Goal: Information Seeking & Learning: Learn about a topic

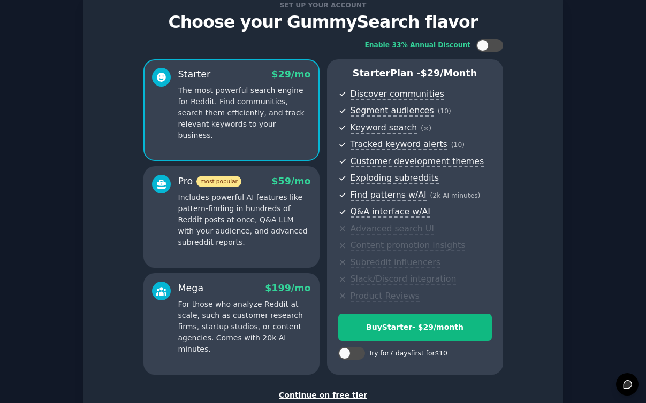
scroll to position [110, 0]
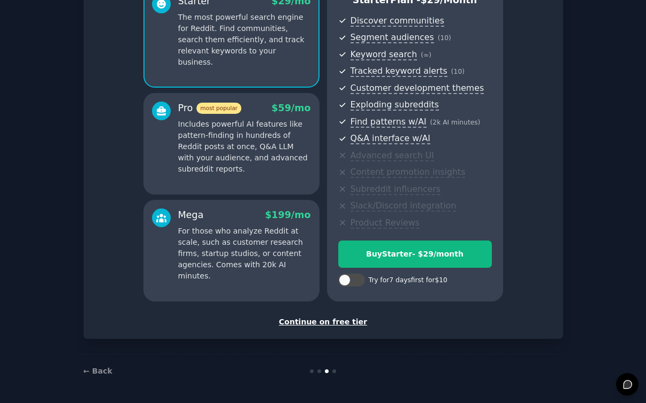
click at [309, 325] on div "Continue on free tier" at bounding box center [323, 322] width 457 height 11
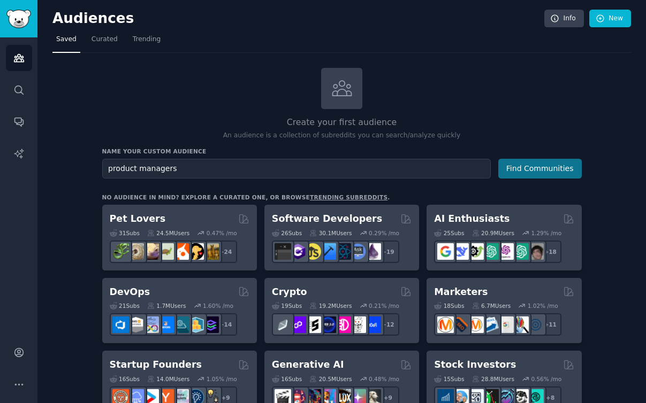
type input "product managers"
click at [549, 165] on button "Find Communities" at bounding box center [539, 169] width 83 height 20
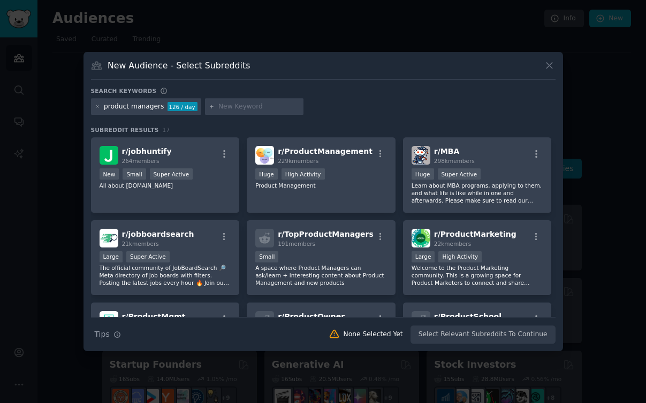
click at [437, 336] on div "Search Tips Tips None Selected Yet Select Relevant Subreddits To Continue" at bounding box center [323, 330] width 464 height 27
click at [335, 259] on div "Small" at bounding box center [321, 257] width 132 height 13
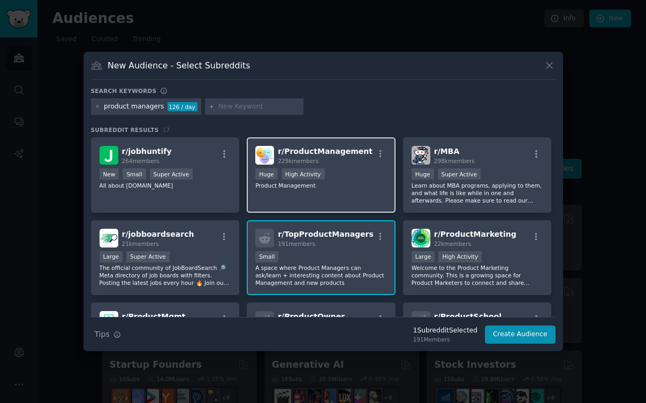
click at [342, 195] on div "r/ ProductManagement 229k members Huge High Activity Product Management" at bounding box center [321, 174] width 149 height 75
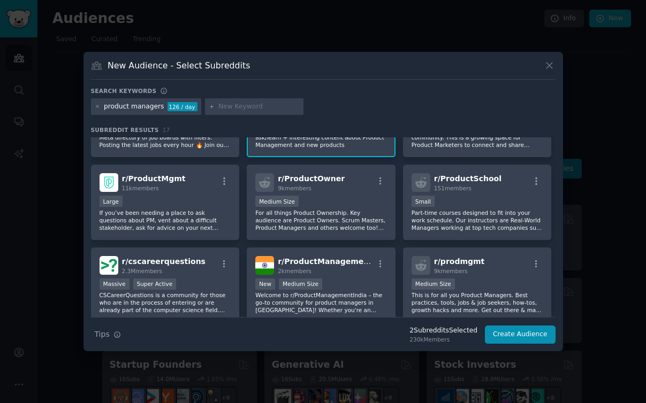
scroll to position [140, 0]
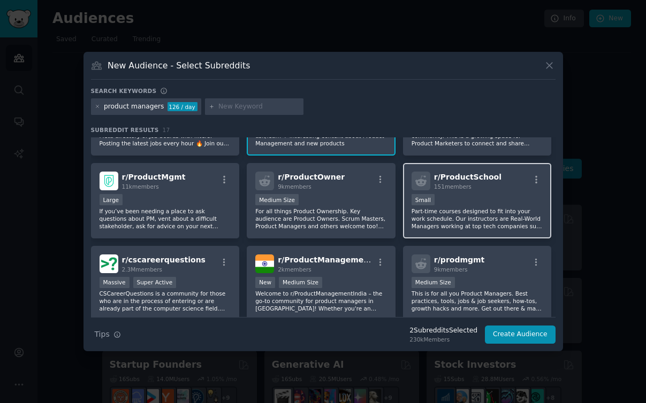
click at [449, 213] on p "Part-time courses designed to fit into your work schedule. Our instructors are …" at bounding box center [477, 219] width 132 height 22
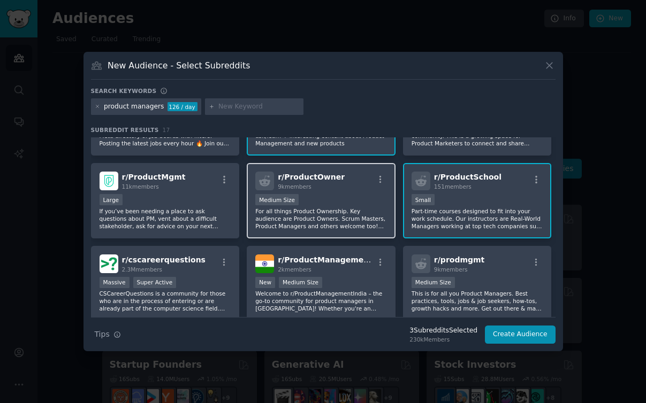
click at [324, 220] on p "For all things Product Ownership. Key audience are Product Owners. Scrum Master…" at bounding box center [321, 219] width 132 height 22
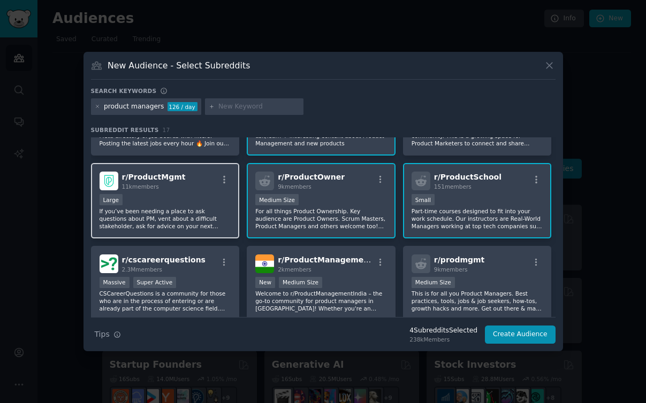
click at [190, 216] on p "If you’ve been needing a place to ask questions about PM, vent about a difficul…" at bounding box center [166, 219] width 132 height 22
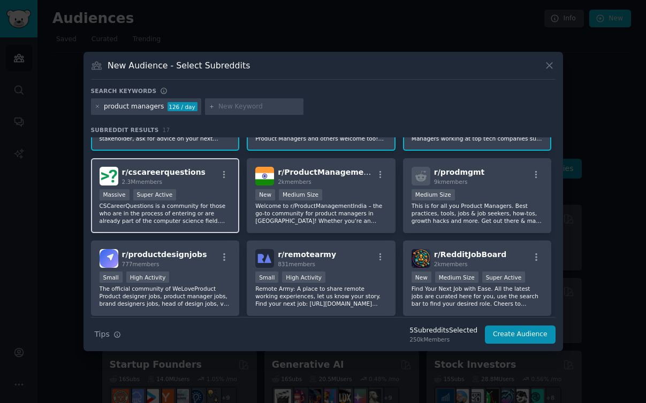
scroll to position [229, 0]
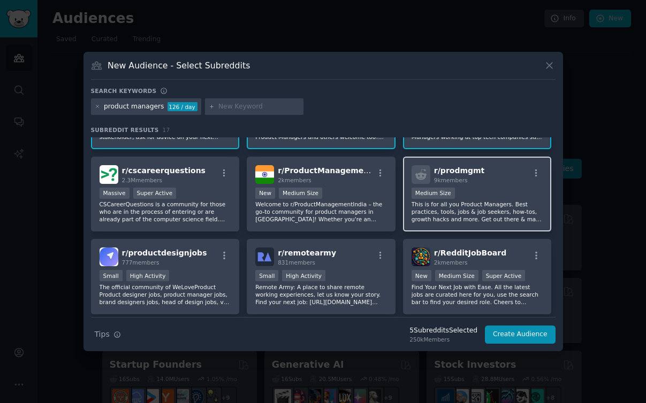
click at [437, 217] on p "This is for all you Product Managers. Best practices, tools, jobs & job seekers…" at bounding box center [477, 212] width 132 height 22
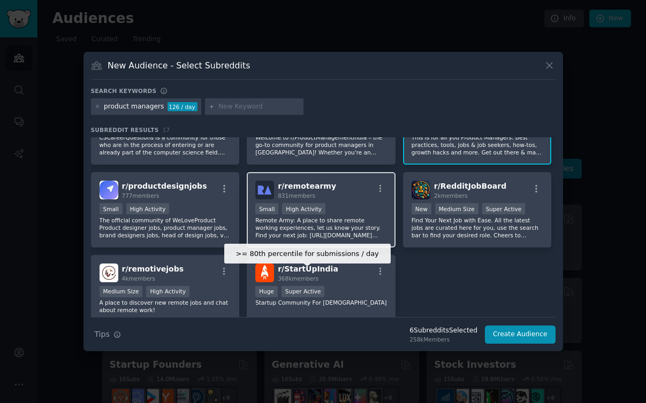
scroll to position [309, 0]
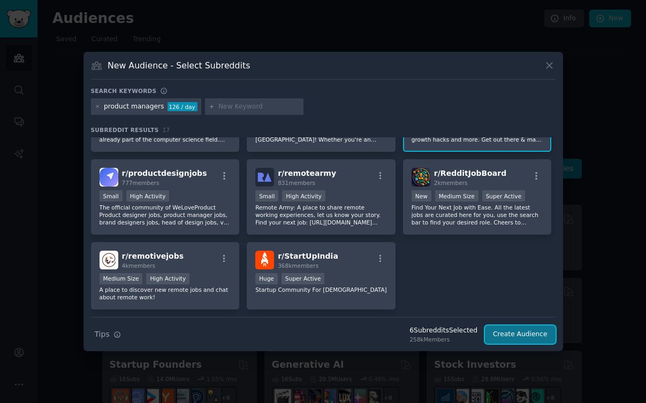
click at [500, 333] on button "Create Audience" at bounding box center [520, 335] width 71 height 18
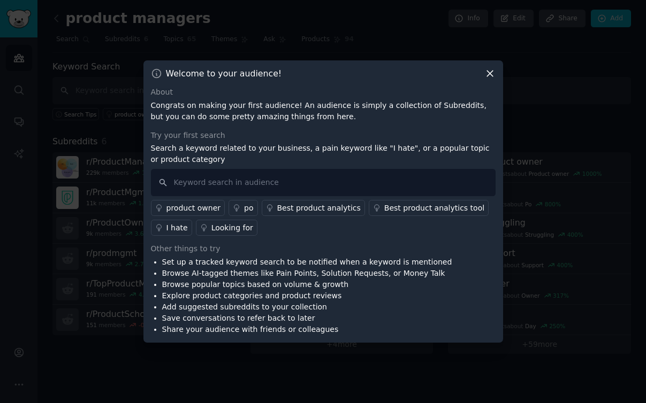
click at [178, 229] on div "I hate" at bounding box center [176, 228] width 21 height 11
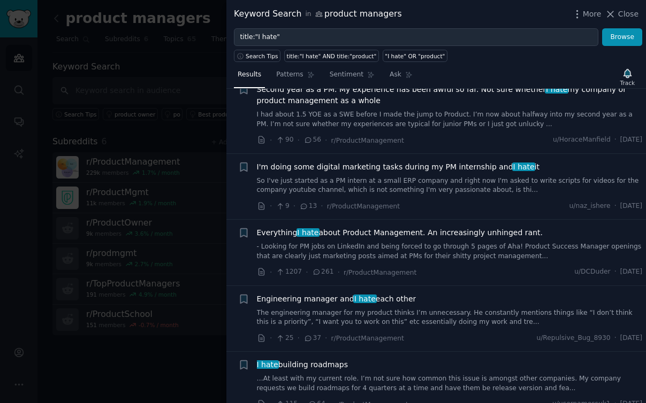
scroll to position [212, 0]
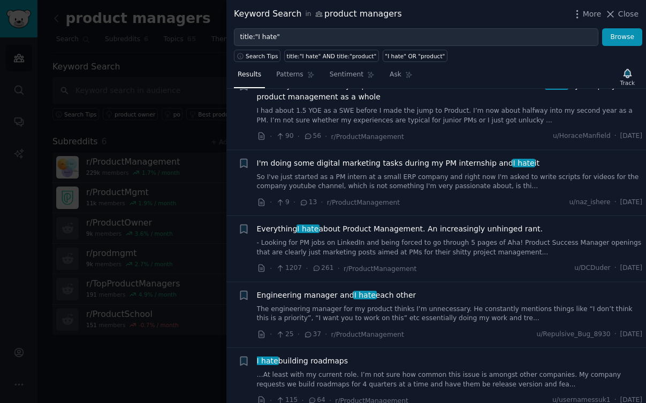
click at [414, 252] on link "- Looking for PM jobs on LinkedIn and being forced to go through 5 pages of Aha…" at bounding box center [450, 248] width 386 height 19
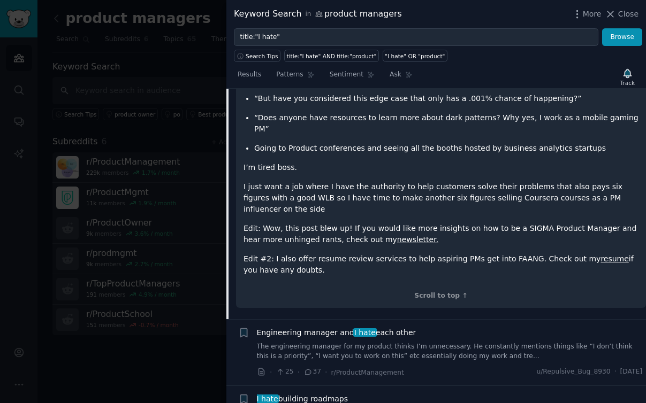
scroll to position [1520, 0]
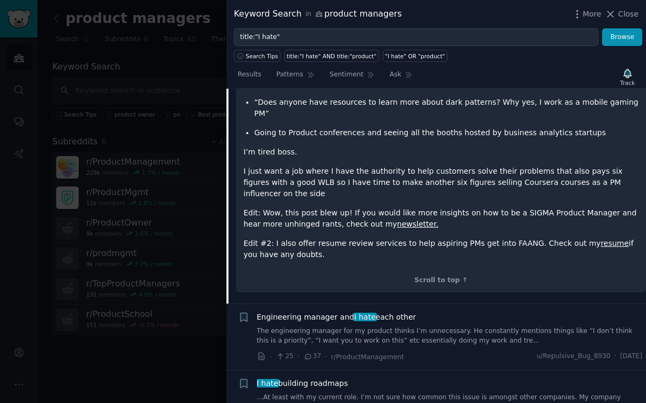
click at [600, 239] on link "resume" at bounding box center [614, 243] width 28 height 9
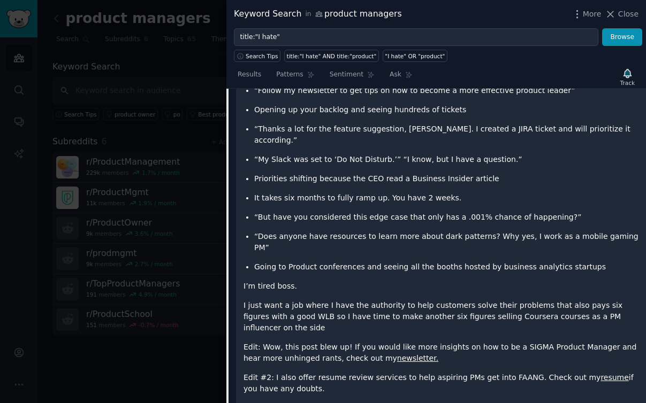
scroll to position [1387, 0]
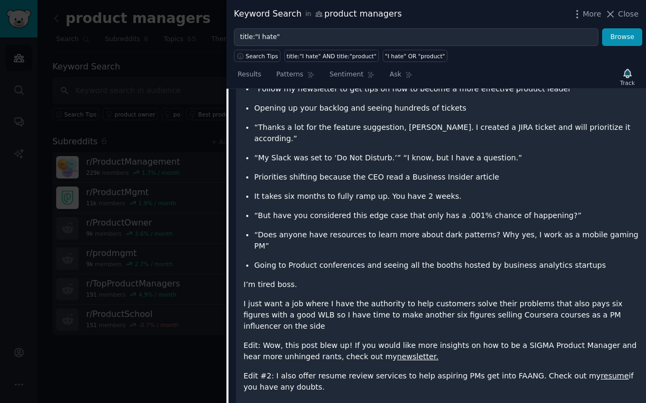
click at [397, 353] on link "newsletter." at bounding box center [417, 357] width 41 height 9
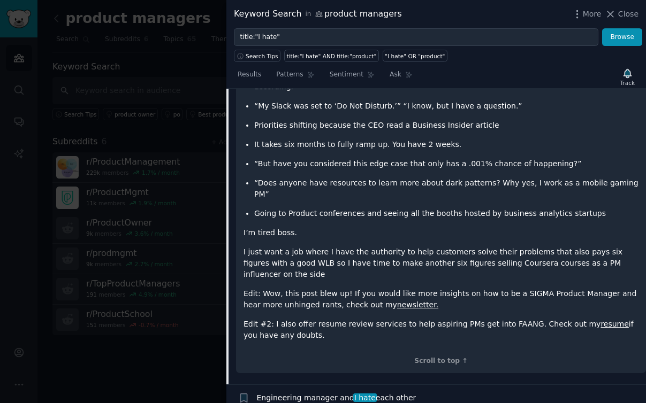
scroll to position [1441, 0]
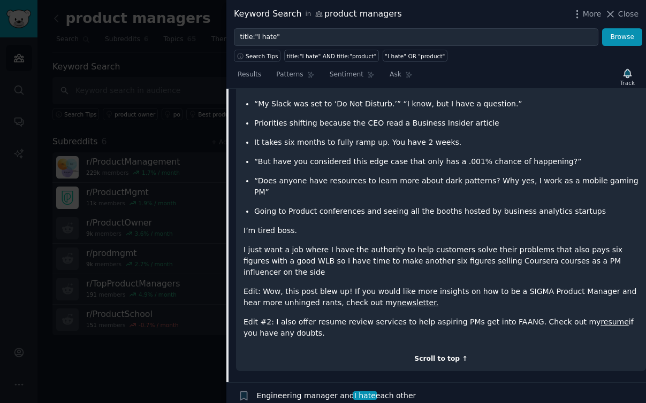
click at [427, 355] on div "Scroll to top ↑" at bounding box center [440, 360] width 395 height 10
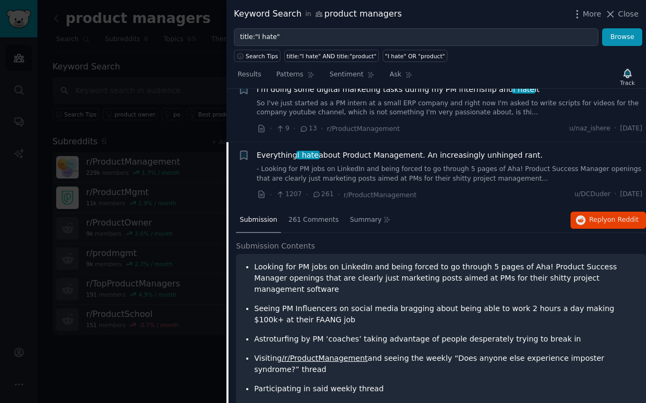
scroll to position [285, 0]
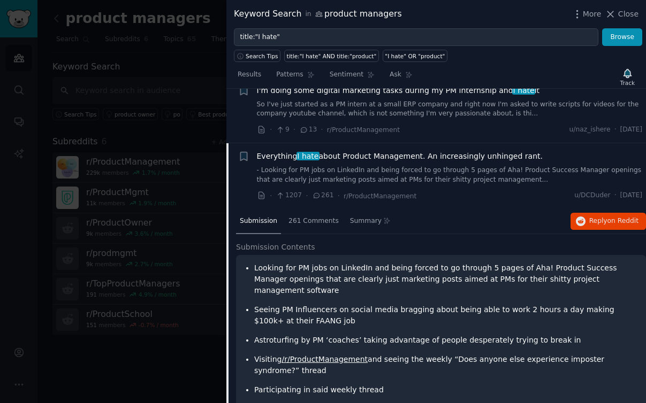
click at [355, 155] on span "Everything I hate about Product Management. An increasingly unhinged rant." at bounding box center [400, 156] width 286 height 11
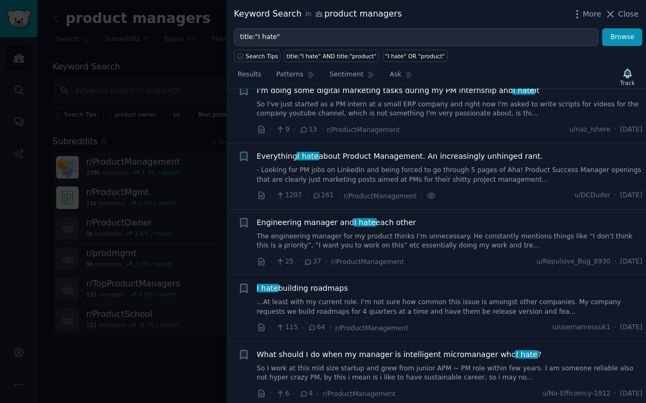
scroll to position [340, 0]
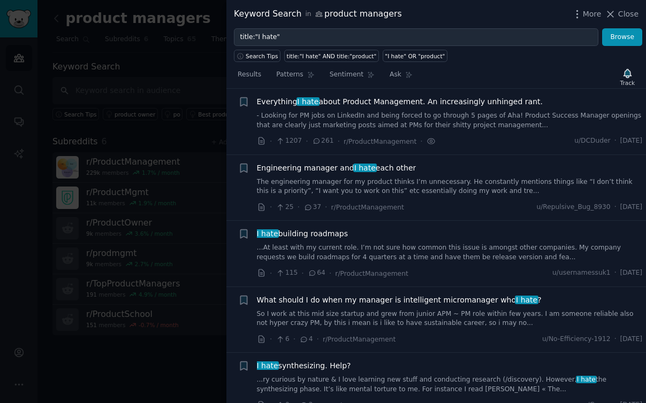
click at [343, 100] on span "Everything I hate about Product Management. An increasingly unhinged rant." at bounding box center [400, 101] width 286 height 11
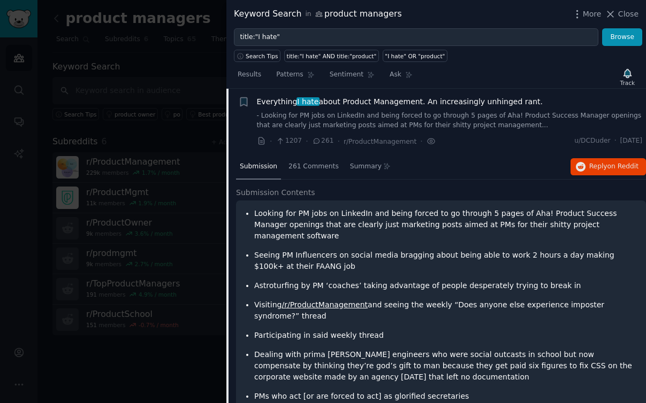
drag, startPoint x: 387, startPoint y: 103, endPoint x: 246, endPoint y: 3, distance: 173.5
click at [0, 0] on div "Keyword Search in product managers More Close title:"I hate" Browse Search Tips…" at bounding box center [323, 201] width 646 height 403
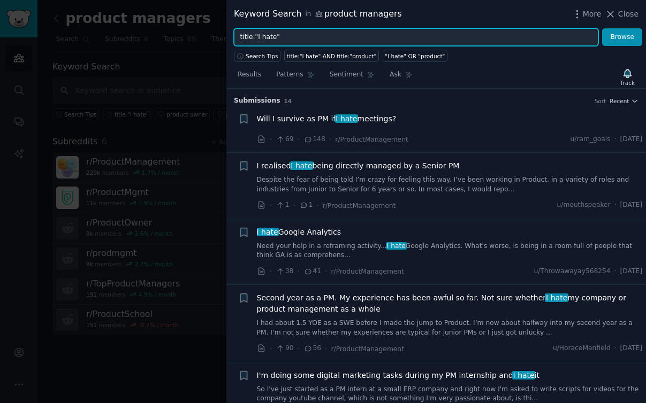
click at [291, 37] on input "title:"I hate"" at bounding box center [416, 37] width 364 height 18
click at [602, 28] on button "Browse" at bounding box center [622, 37] width 40 height 18
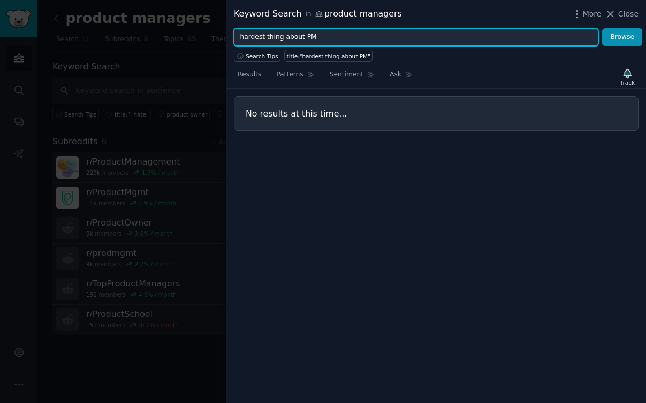
click at [319, 37] on input "hardest thing about PM" at bounding box center [416, 37] width 364 height 18
type input "I wish"
click at [602, 28] on button "Browse" at bounding box center [622, 37] width 40 height 18
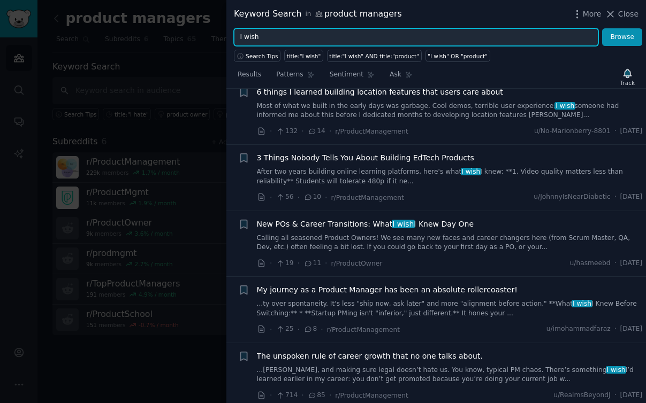
scroll to position [159, 0]
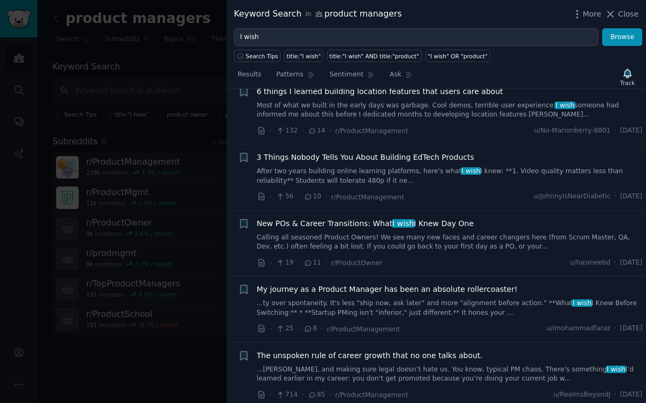
click at [329, 225] on span "New POs & Career Transitions: What I wish I Knew Day One" at bounding box center [365, 223] width 217 height 11
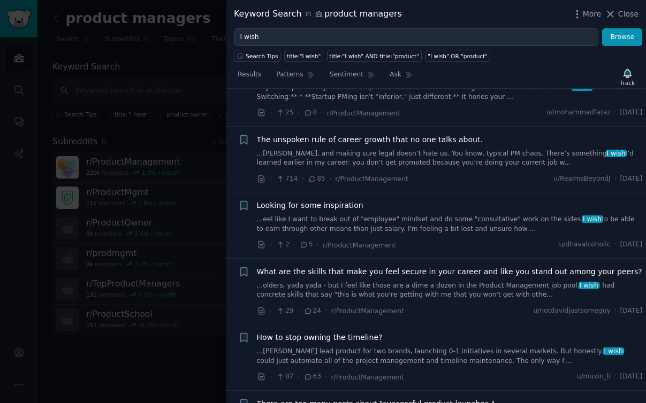
scroll to position [542, 0]
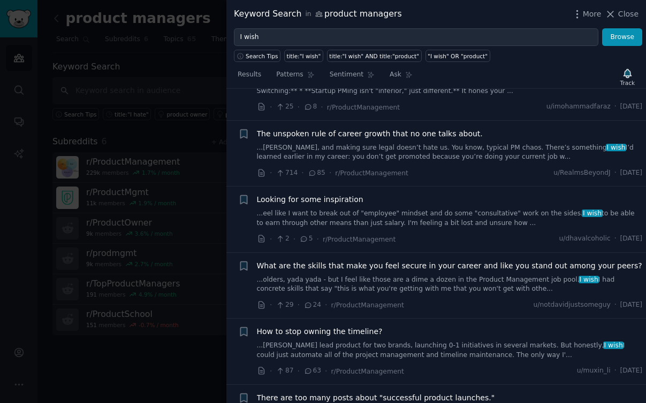
click at [337, 197] on span "Looking for some inspiration" at bounding box center [310, 199] width 106 height 11
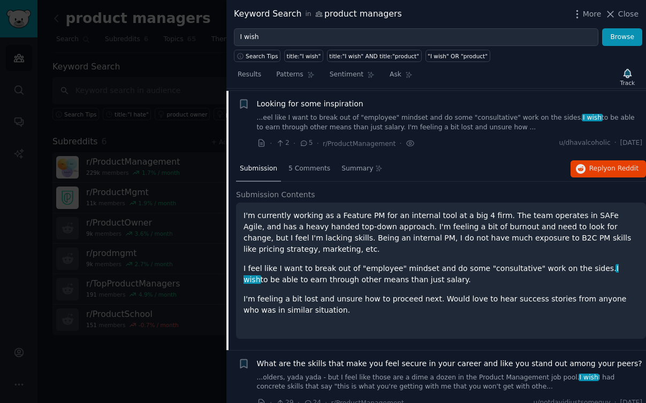
scroll to position [475, 0]
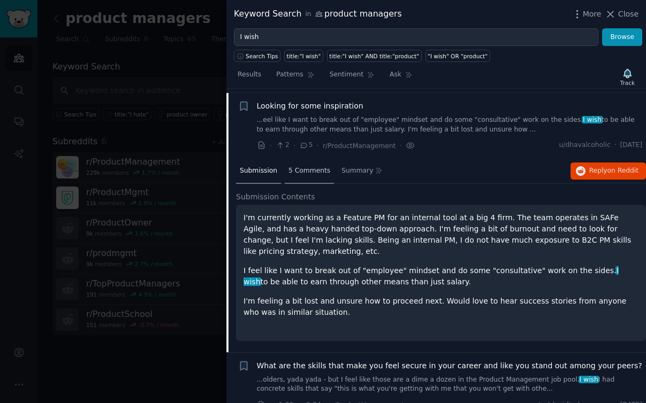
click at [314, 171] on span "5 Comments" at bounding box center [309, 171] width 42 height 10
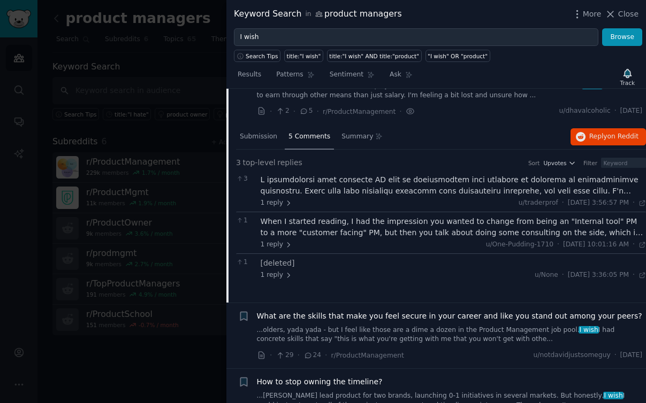
scroll to position [515, 0]
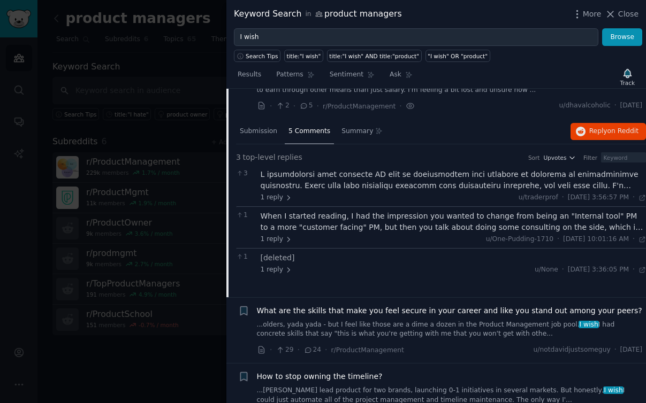
click at [339, 185] on div at bounding box center [454, 180] width 386 height 22
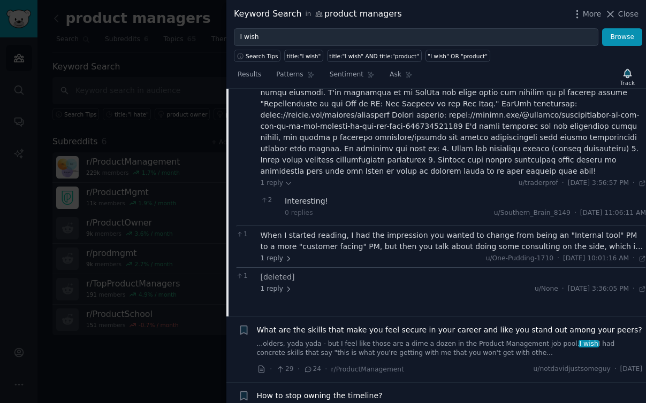
scroll to position [655, 0]
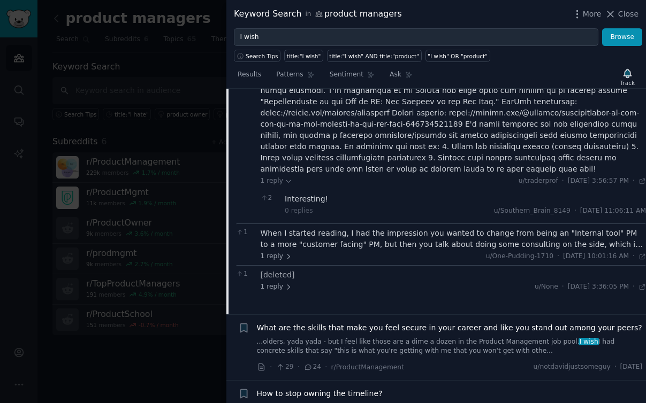
click at [372, 229] on div "When I started reading, I had the impression you wanted to change from being an…" at bounding box center [454, 239] width 386 height 22
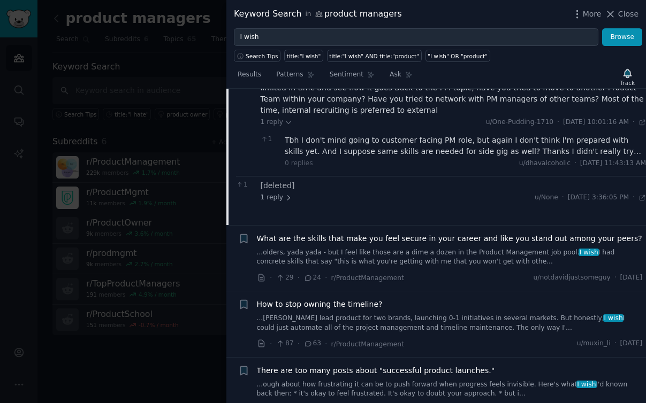
scroll to position [854, 0]
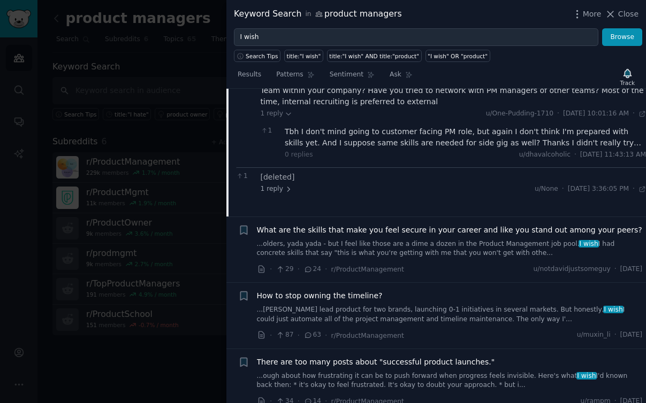
click at [431, 240] on link "...olders, yada yada - but I feel like those are a dime a dozen in the Product …" at bounding box center [450, 249] width 386 height 19
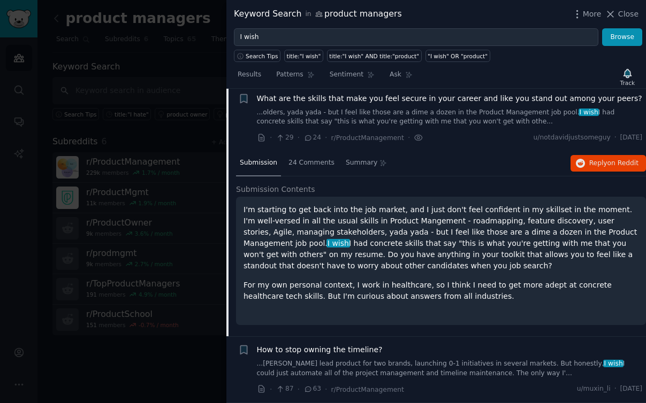
scroll to position [545, 0]
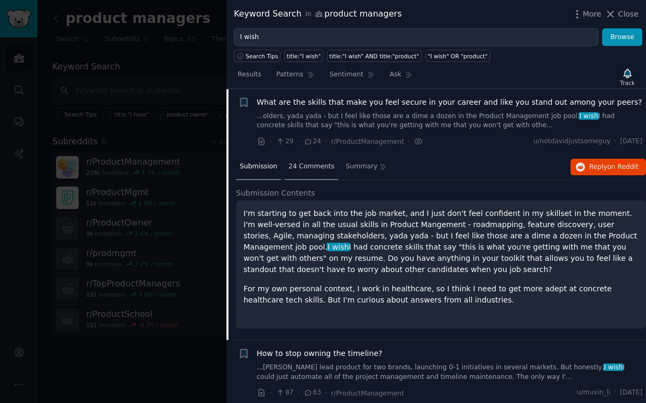
click at [311, 167] on span "24 Comments" at bounding box center [311, 167] width 46 height 10
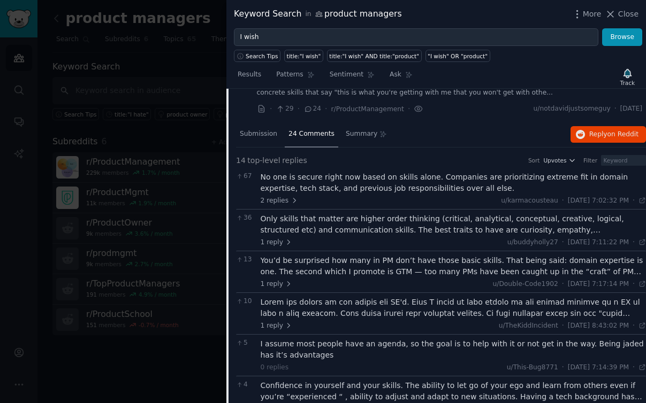
scroll to position [594, 0]
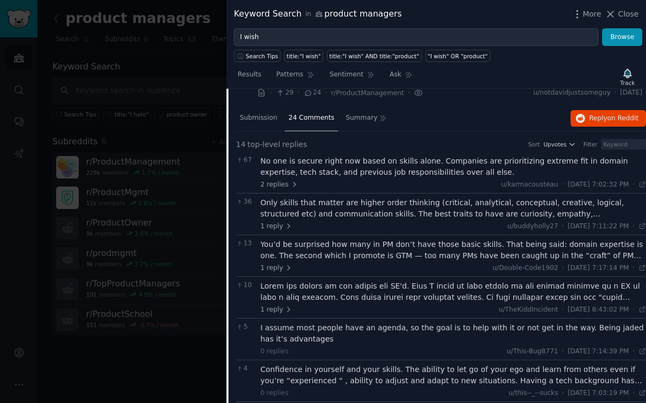
click at [359, 174] on div "No one is secure right now based on skills alone. Companies are prioritizing ex…" at bounding box center [454, 167] width 386 height 22
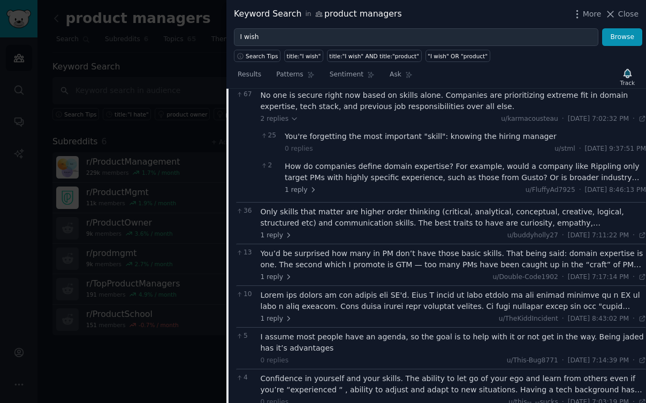
scroll to position [669, 0]
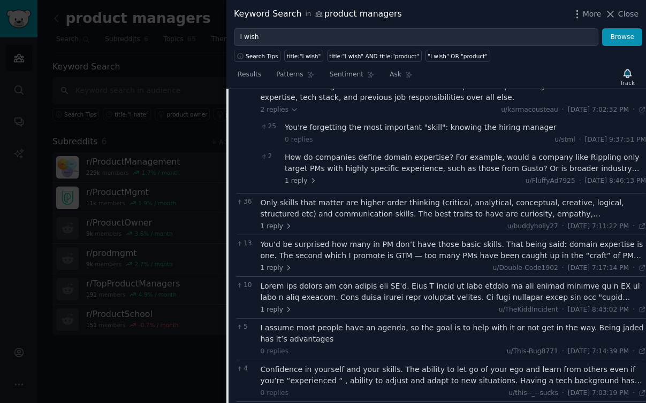
click at [366, 210] on div "Only skills that matter are higher order thinking (critical, analytical, concep…" at bounding box center [454, 208] width 386 height 22
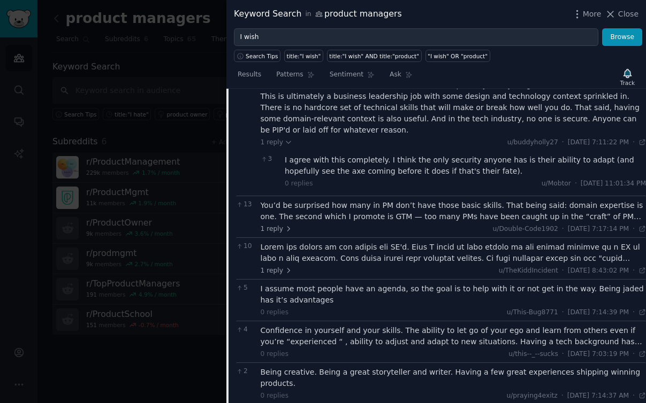
scroll to position [817, 0]
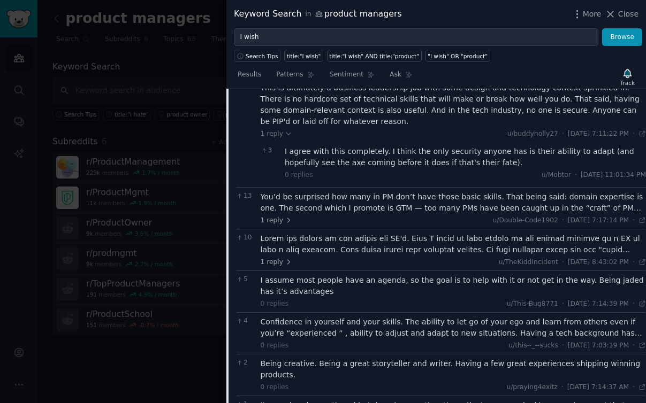
click at [373, 193] on div "You’d be surprised how many in PM don’t have those basic skills. That being sai…" at bounding box center [454, 203] width 386 height 22
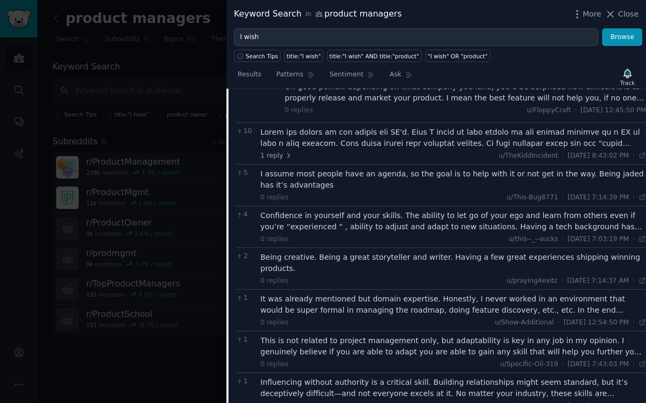
scroll to position [984, 0]
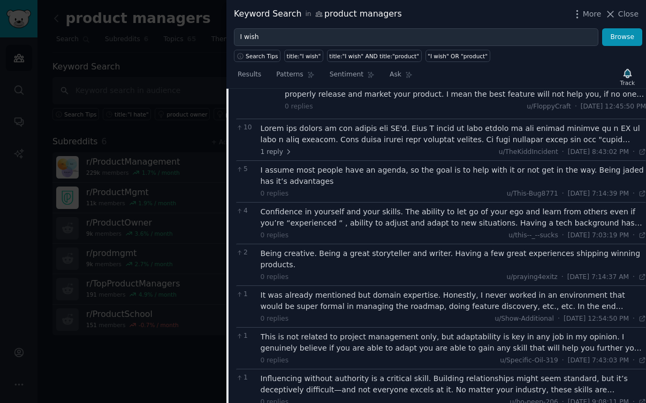
click at [393, 211] on div "Confidence in yourself and your skills. The ability to let go of your ego and l…" at bounding box center [454, 218] width 386 height 22
